Goal: Task Accomplishment & Management: Manage account settings

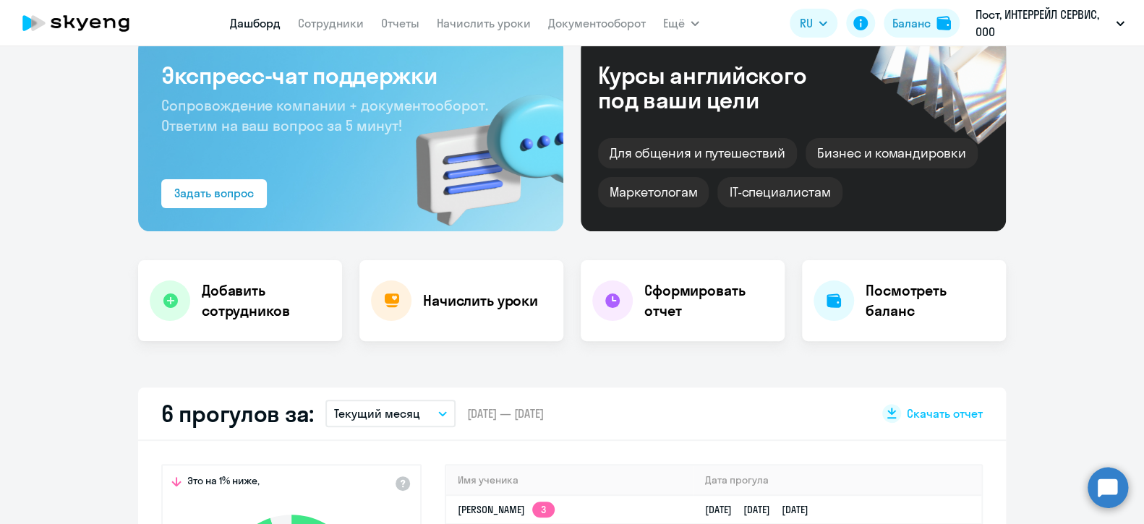
scroll to position [216, 0]
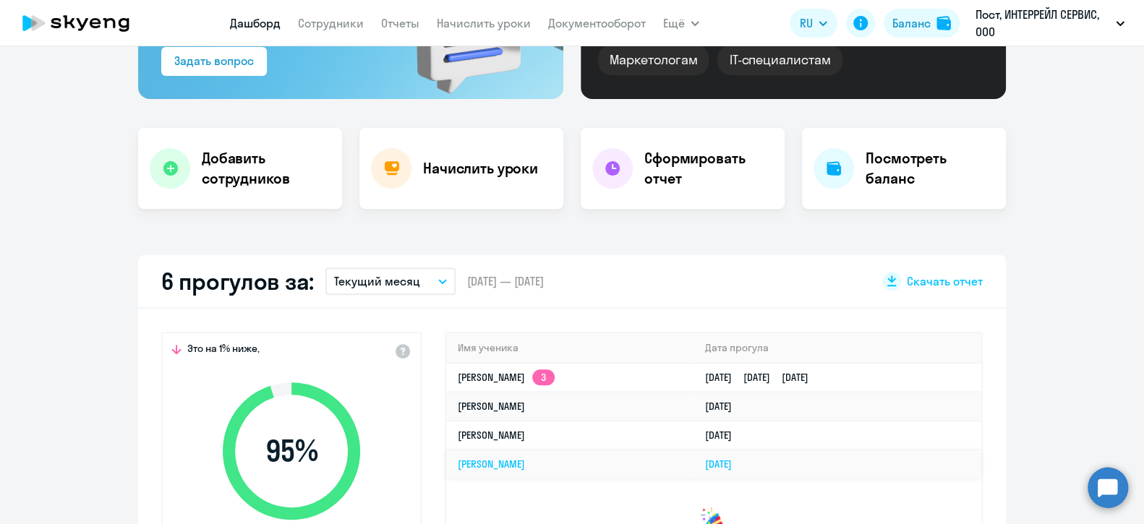
select select "30"
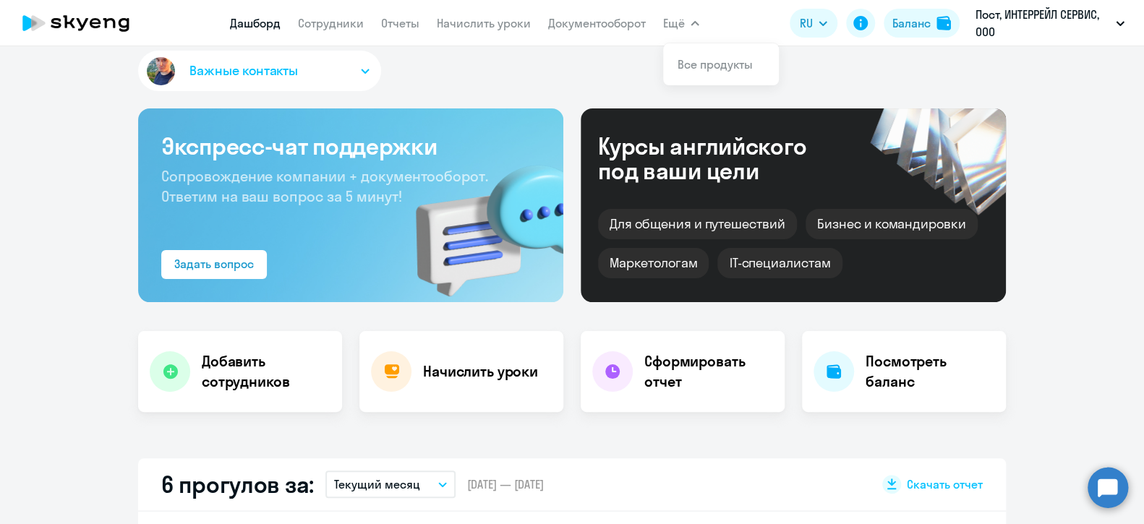
scroll to position [0, 0]
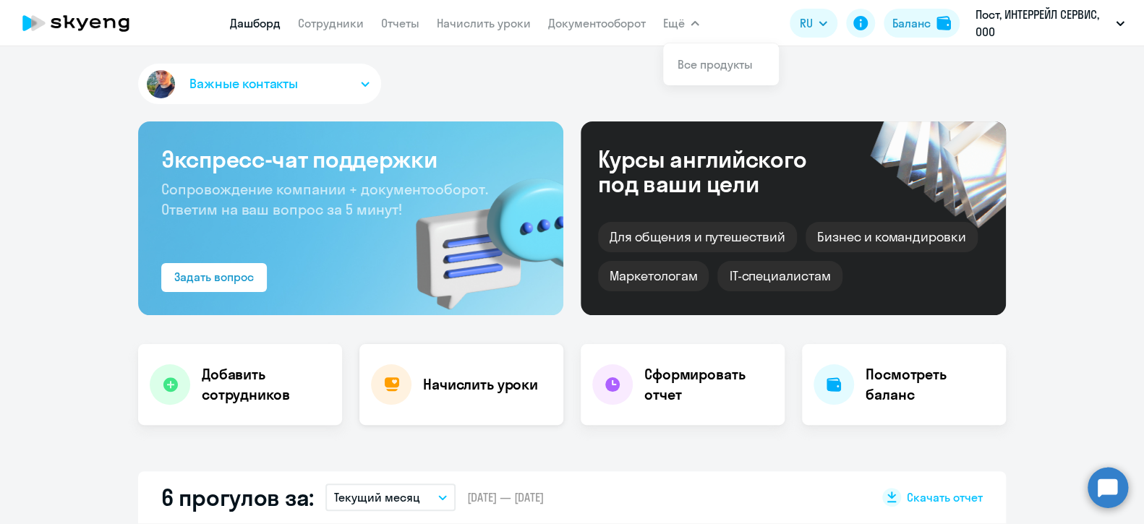
click at [492, 387] on h4 "Начислить уроки" at bounding box center [480, 385] width 115 height 20
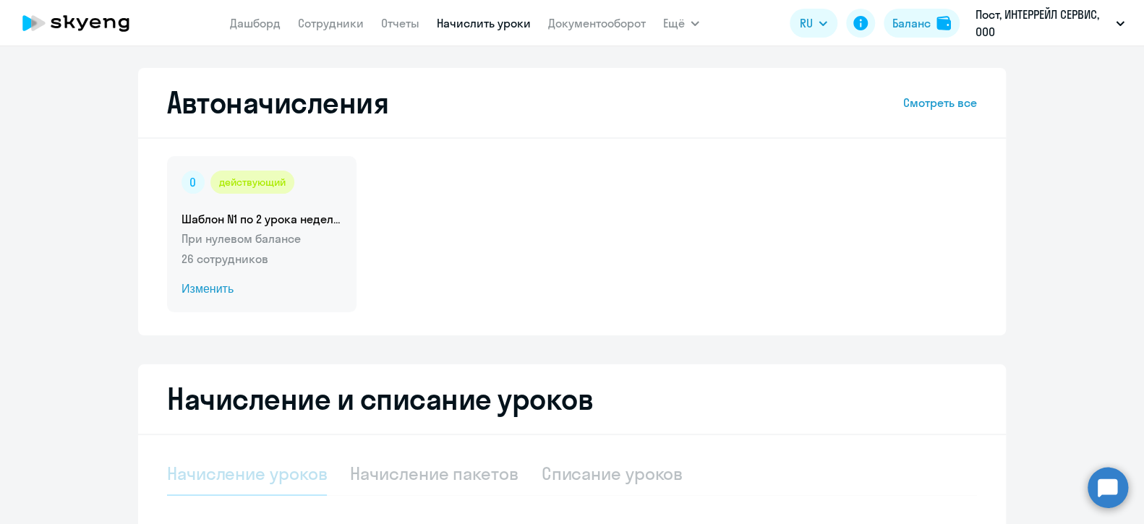
select select "10"
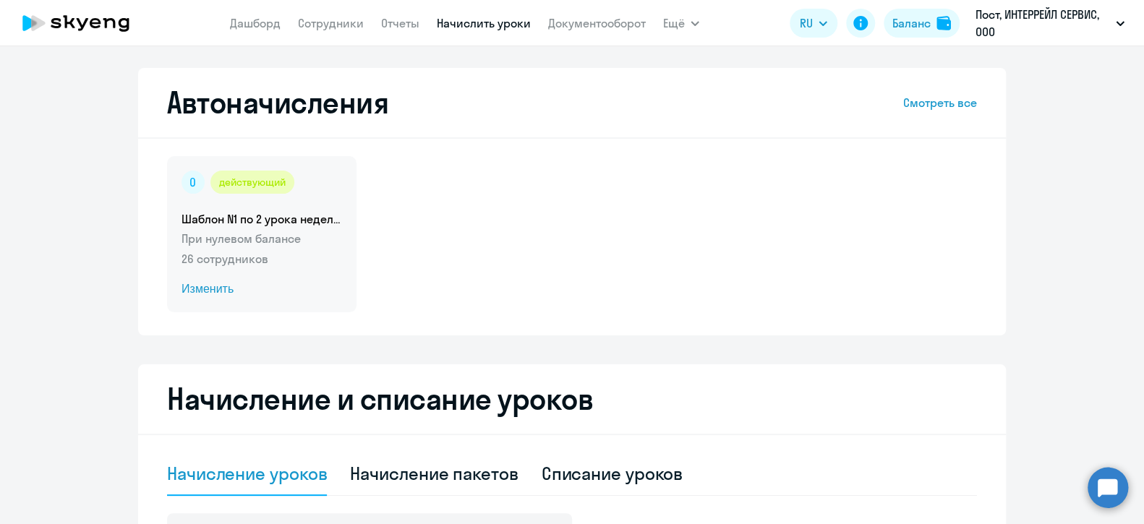
click at [206, 291] on span "Изменить" at bounding box center [261, 289] width 161 height 17
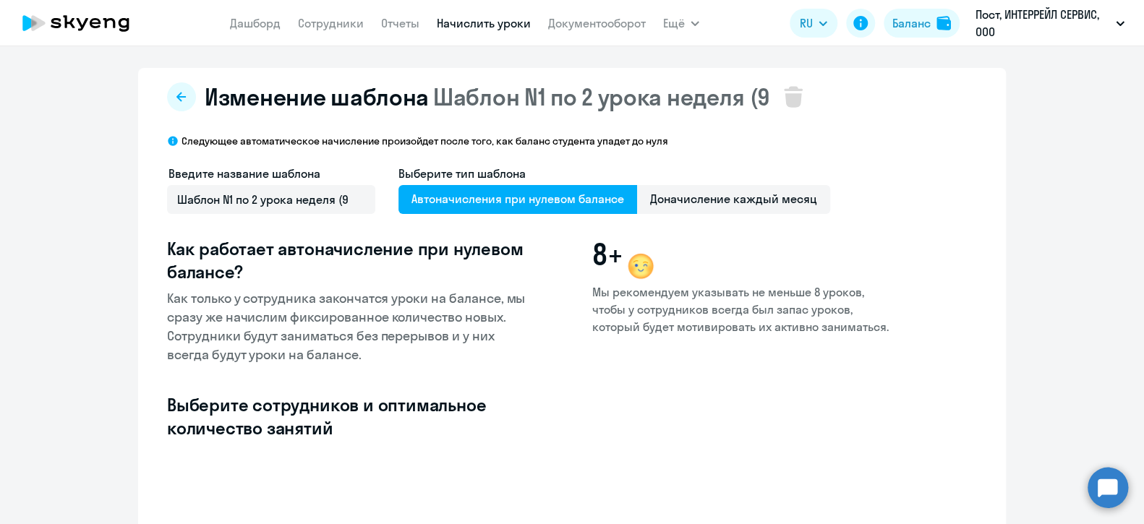
select select "10"
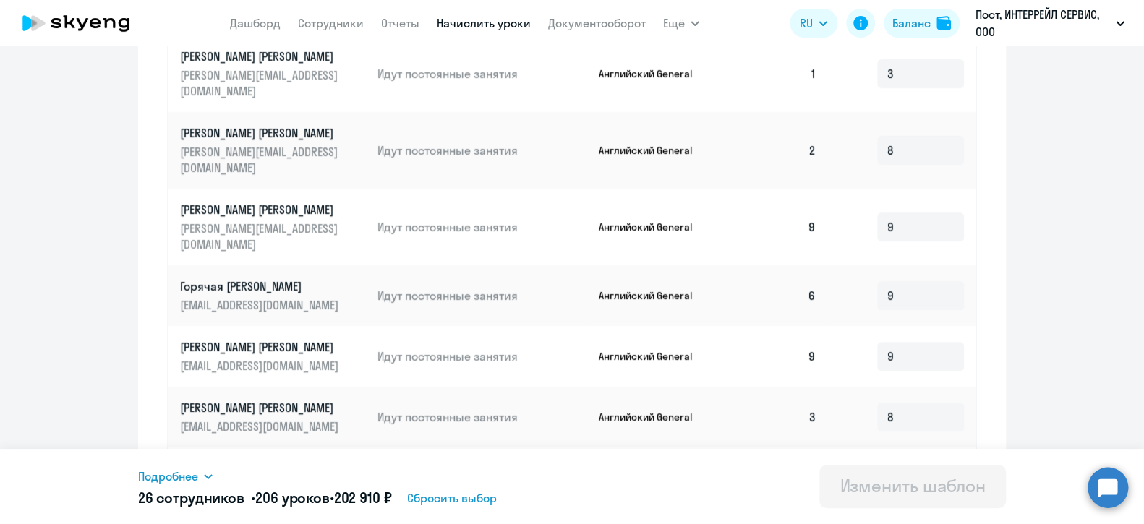
scroll to position [723, 0]
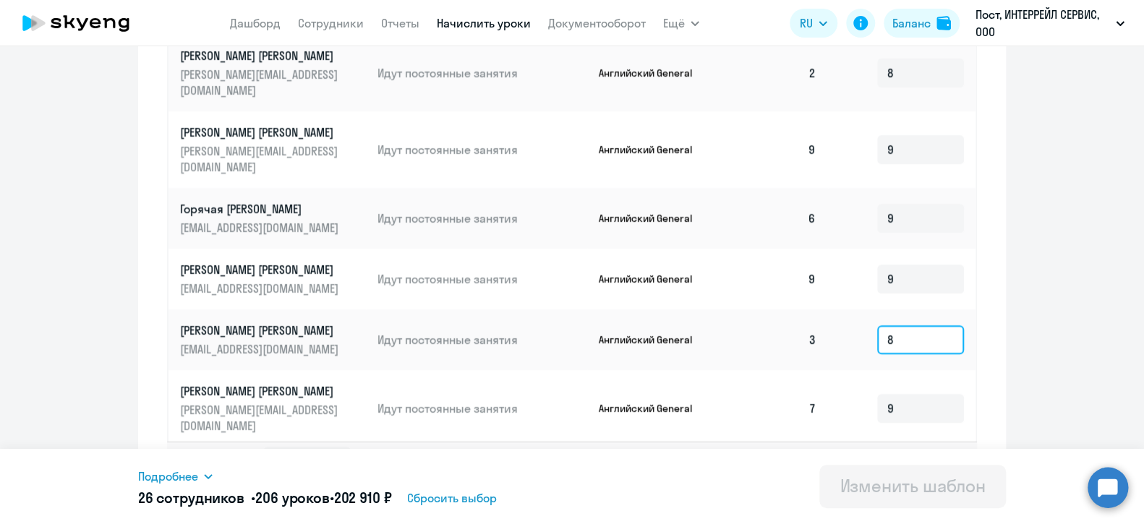
click at [917, 325] on input "8" at bounding box center [920, 339] width 87 height 29
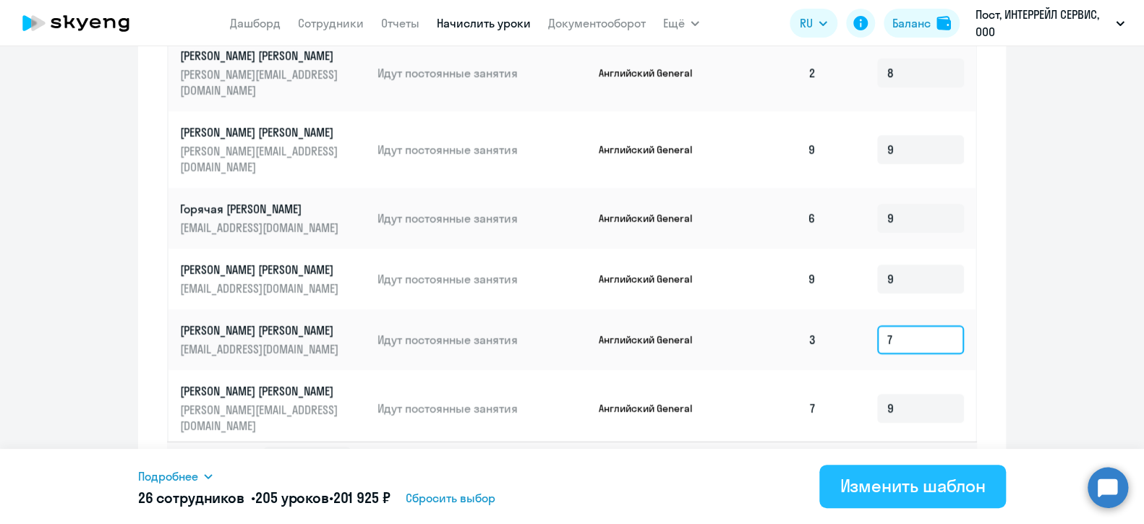
type input "7"
click at [894, 492] on div "Изменить шаблон" at bounding box center [913, 485] width 146 height 23
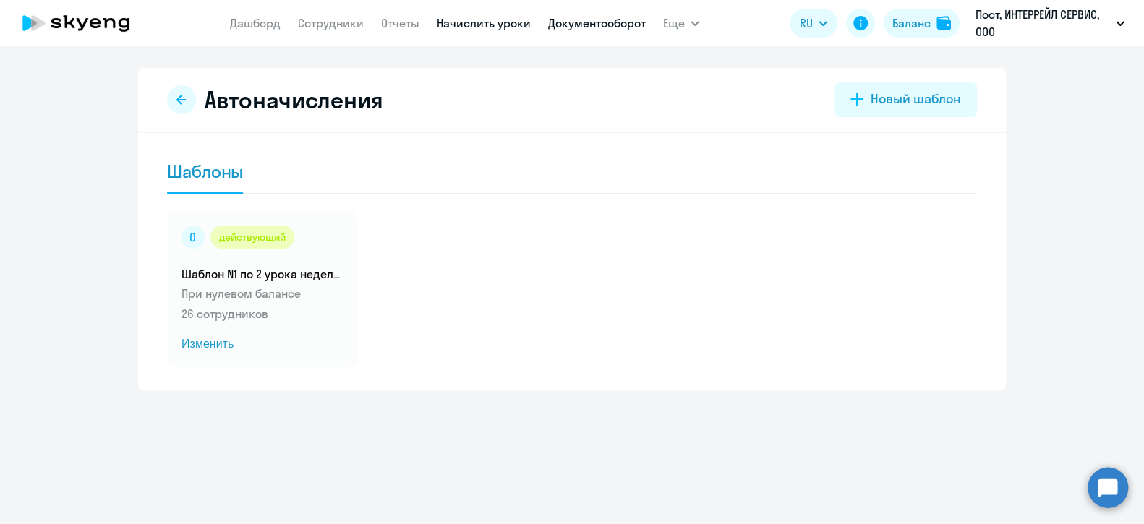
click at [579, 25] on link "Документооборот" at bounding box center [597, 23] width 98 height 14
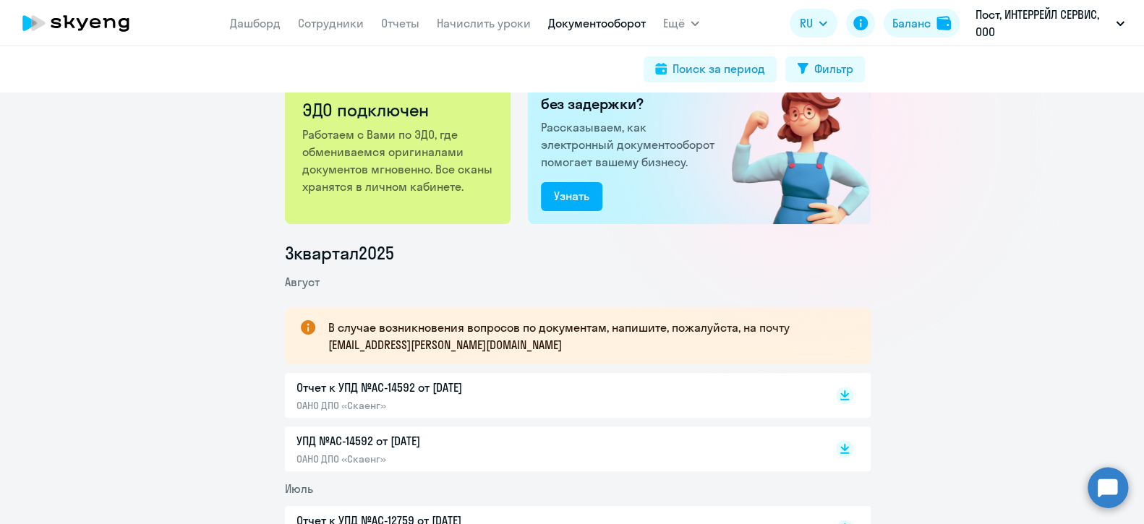
scroll to position [72, 0]
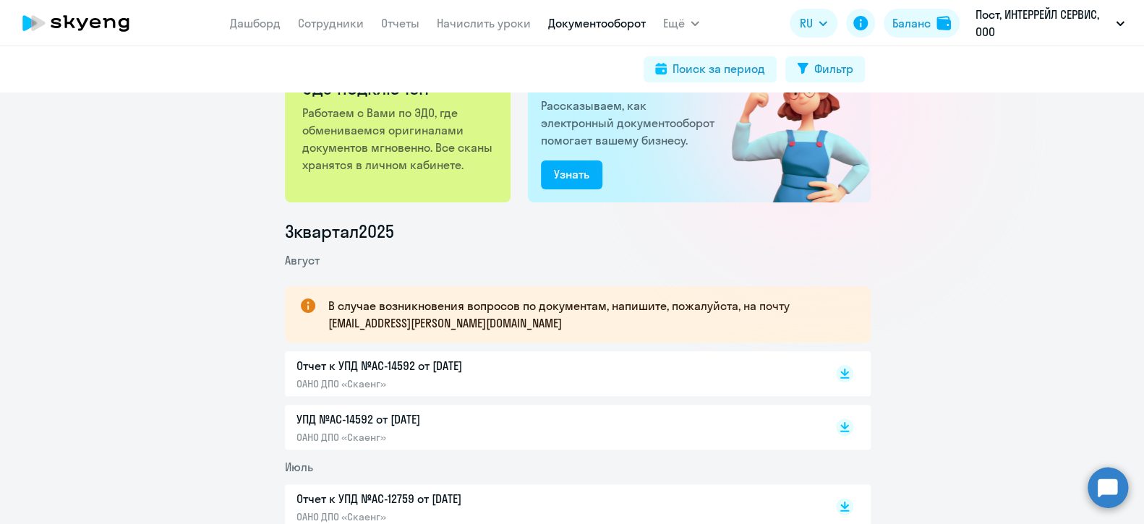
click at [371, 360] on p "Отчет к УПД №AC-14592 от [DATE]" at bounding box center [448, 365] width 304 height 17
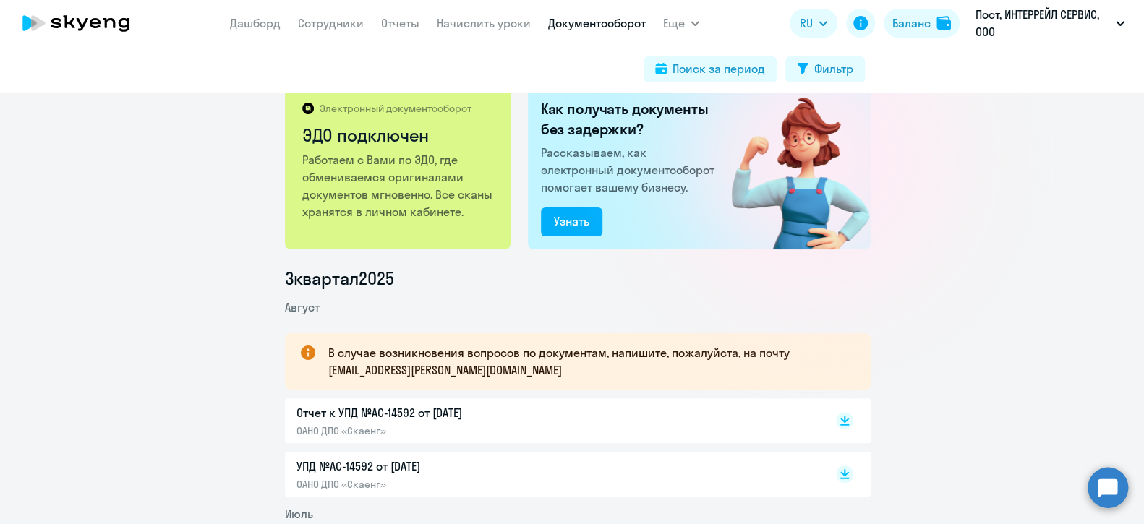
scroll to position [0, 0]
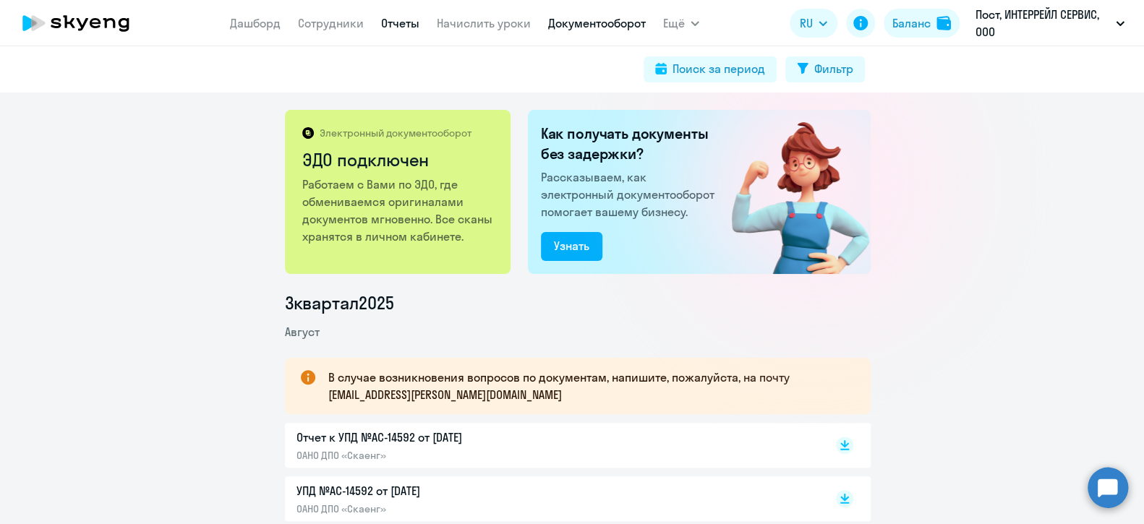
click at [412, 16] on link "Отчеты" at bounding box center [400, 23] width 38 height 14
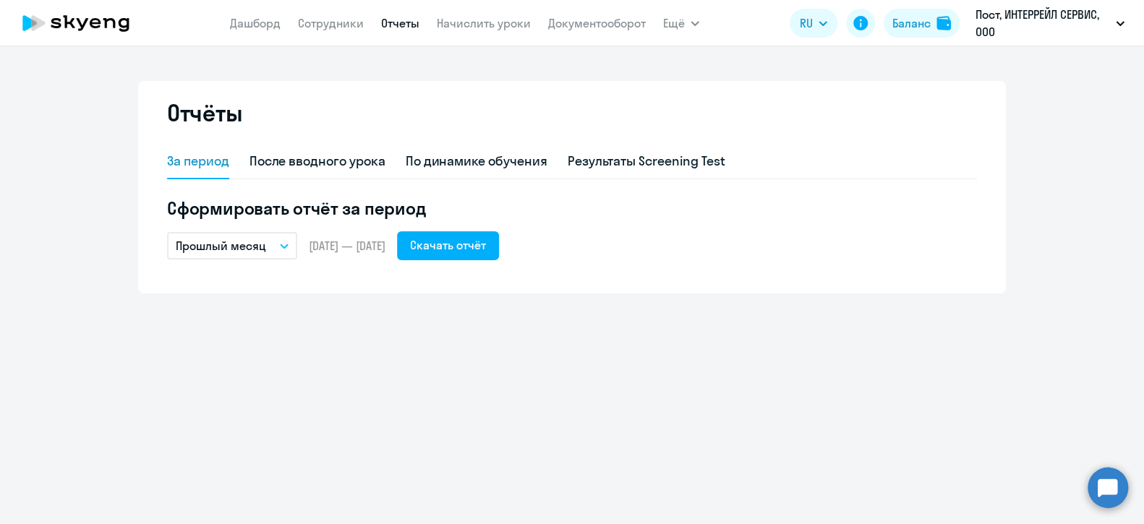
click at [281, 239] on button "Прошлый месяц" at bounding box center [232, 245] width 130 height 27
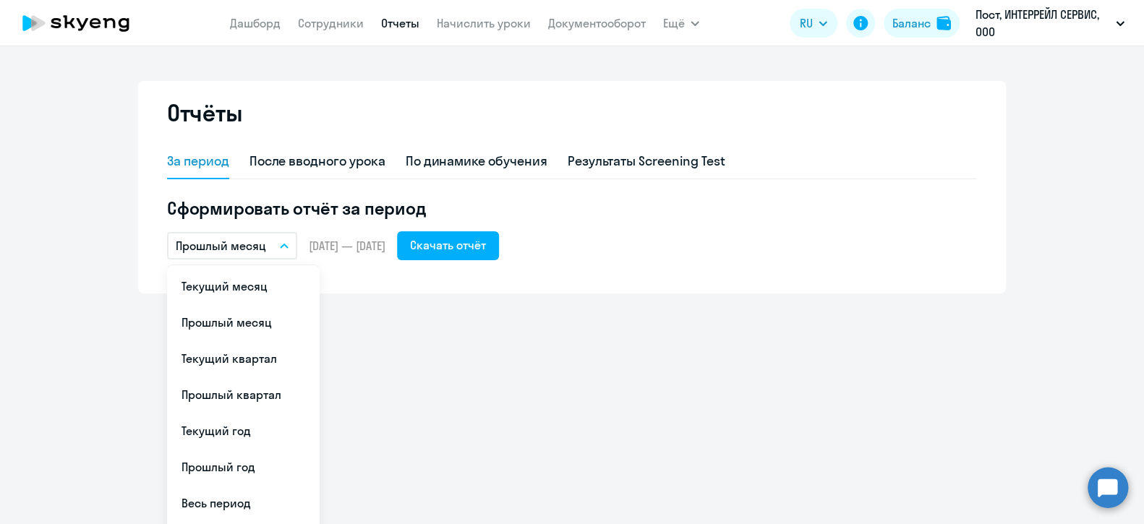
click at [281, 239] on button "Прошлый месяц" at bounding box center [232, 245] width 130 height 27
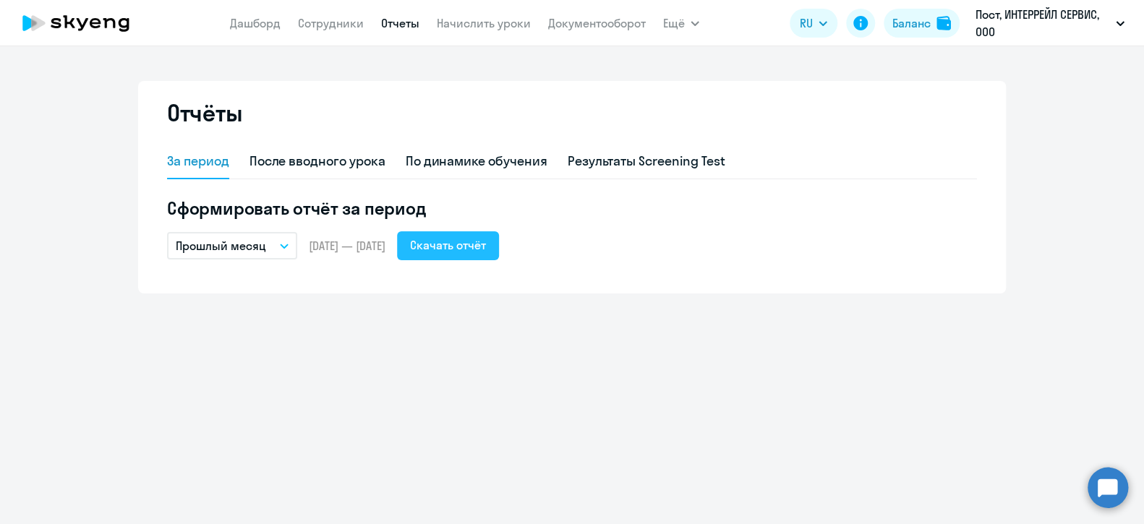
click at [480, 244] on div "Скачать отчёт" at bounding box center [448, 244] width 76 height 17
click at [256, 20] on link "Дашборд" at bounding box center [255, 23] width 51 height 14
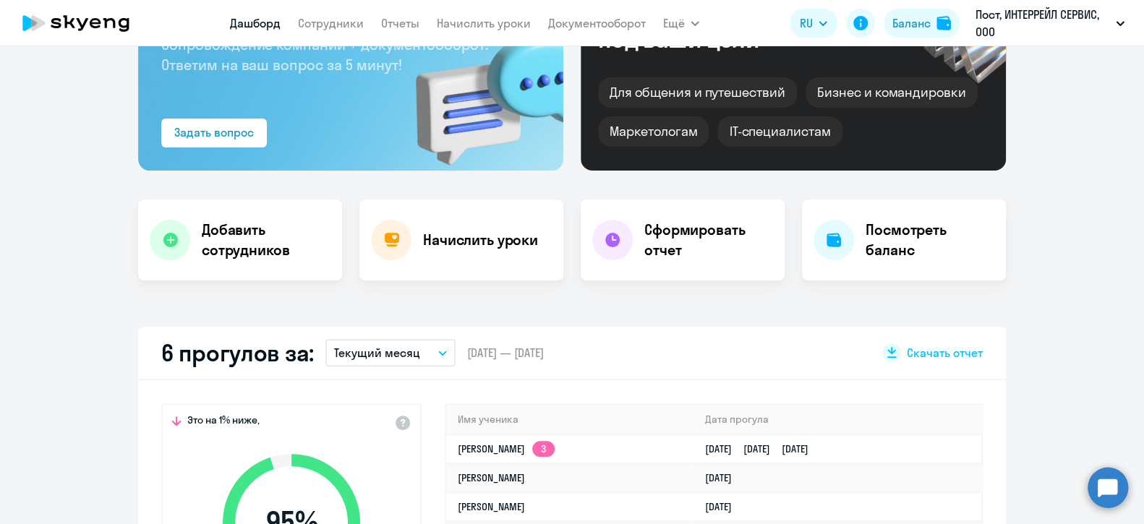
scroll to position [289, 0]
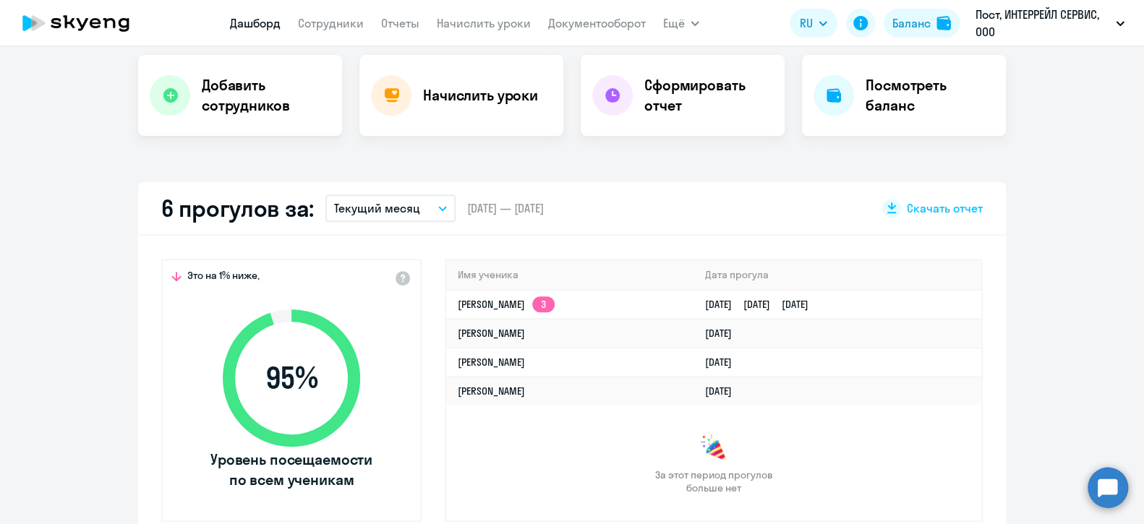
select select "30"
